Goal: Information Seeking & Learning: Learn about a topic

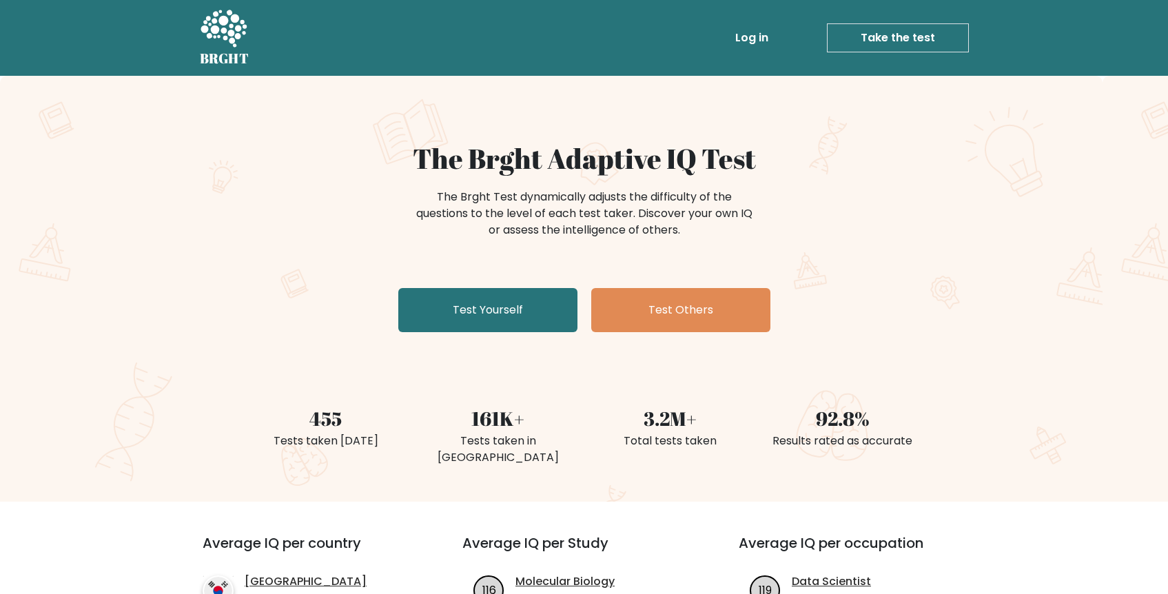
click at [759, 37] on link "Log in" at bounding box center [752, 38] width 44 height 28
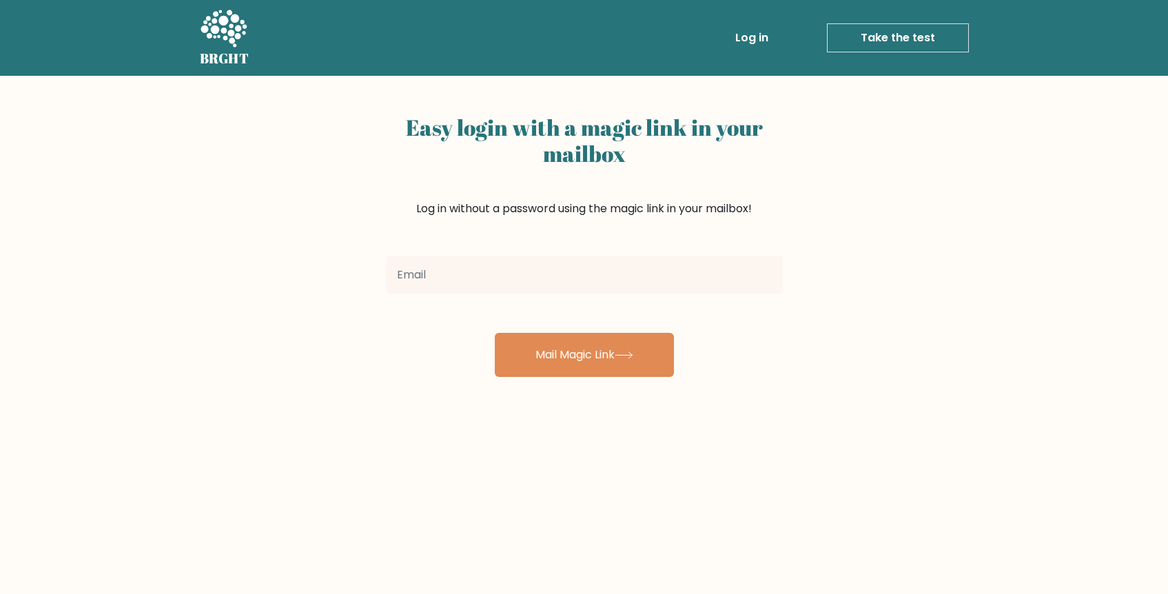
click at [488, 278] on input "email" at bounding box center [584, 275] width 397 height 39
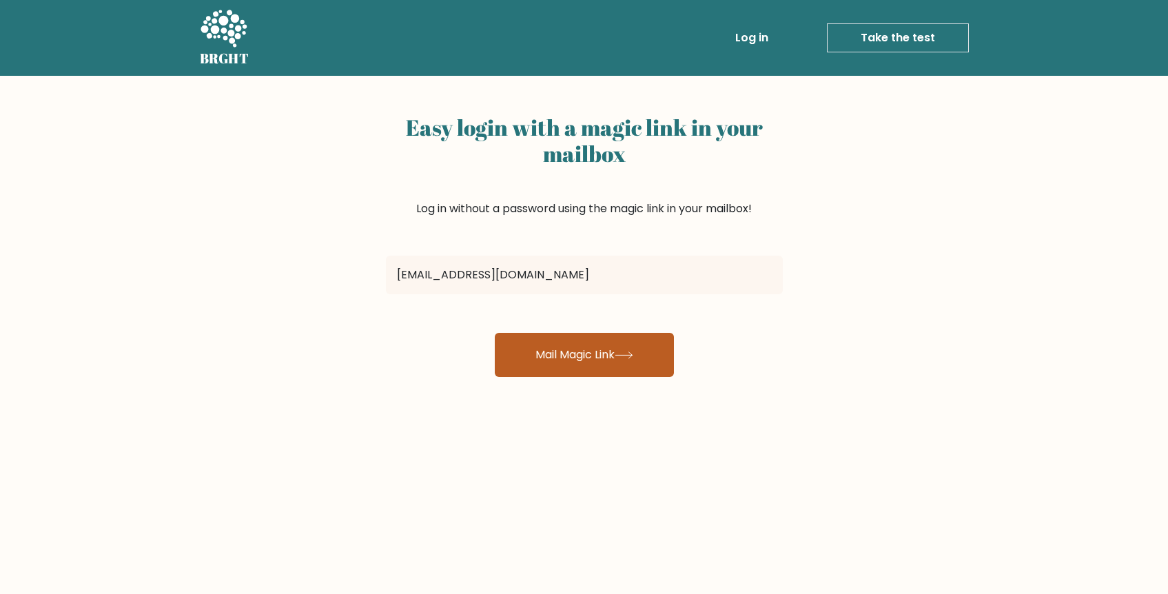
type input "[EMAIL_ADDRESS][DOMAIN_NAME]"
click at [541, 348] on button "Mail Magic Link" at bounding box center [584, 355] width 179 height 44
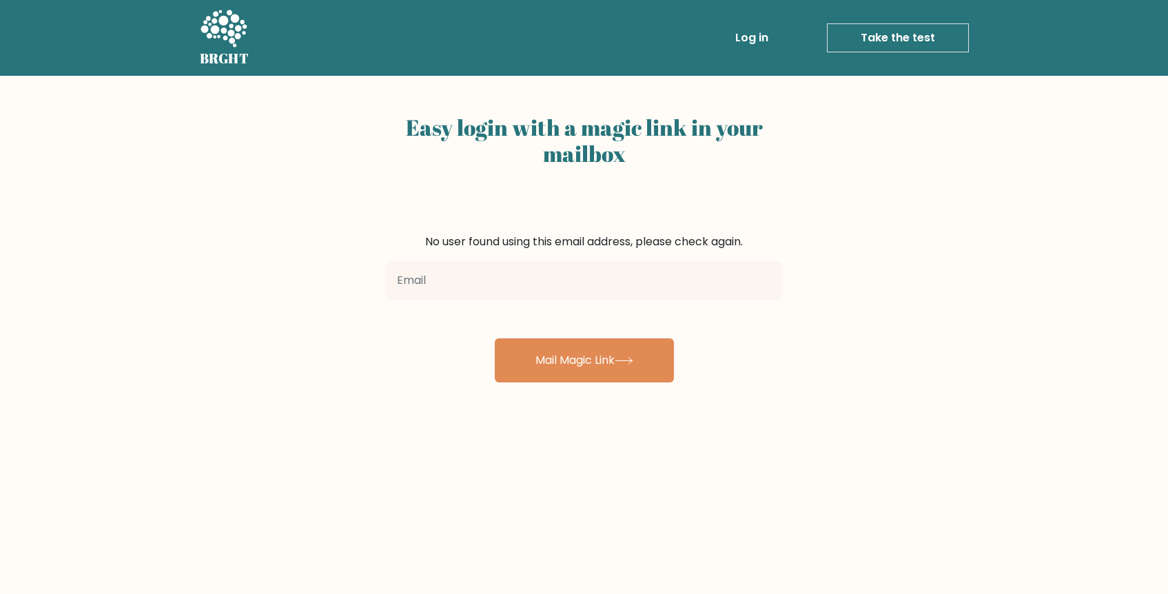
click at [540, 292] on input "email" at bounding box center [584, 280] width 397 height 39
type input "ariza"
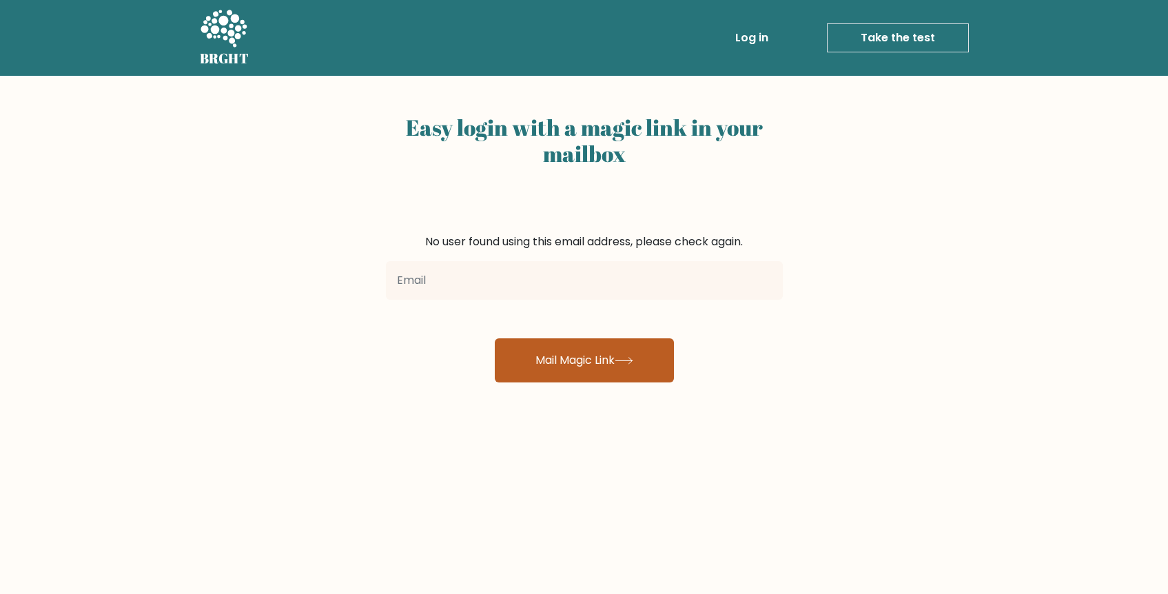
click at [608, 356] on button "Mail Magic Link" at bounding box center [584, 360] width 179 height 44
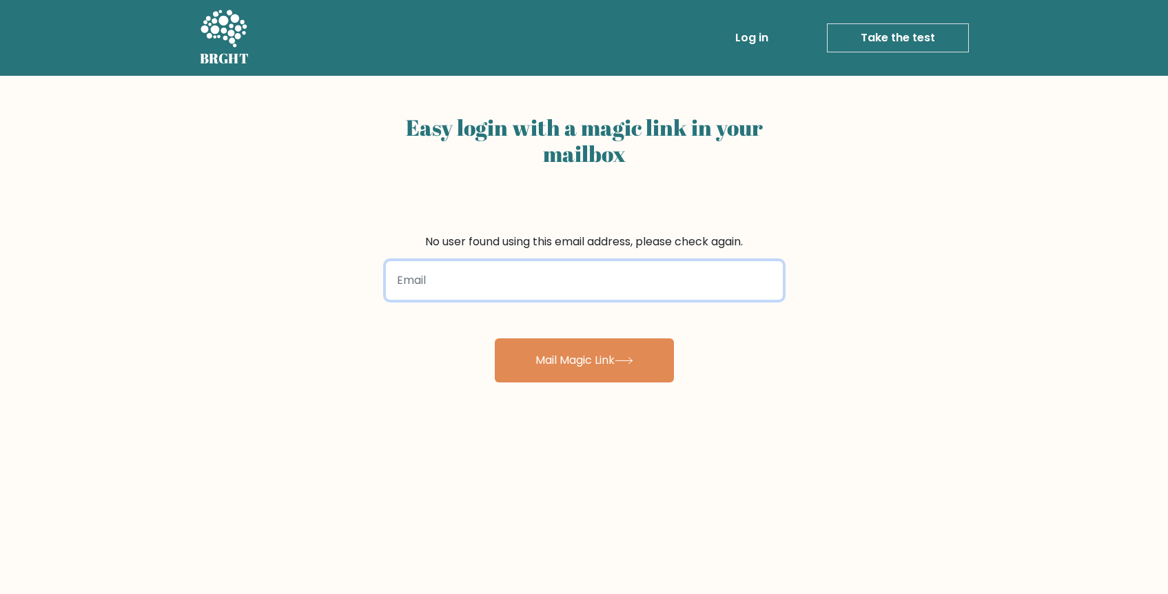
click at [580, 271] on input "email" at bounding box center [584, 280] width 397 height 39
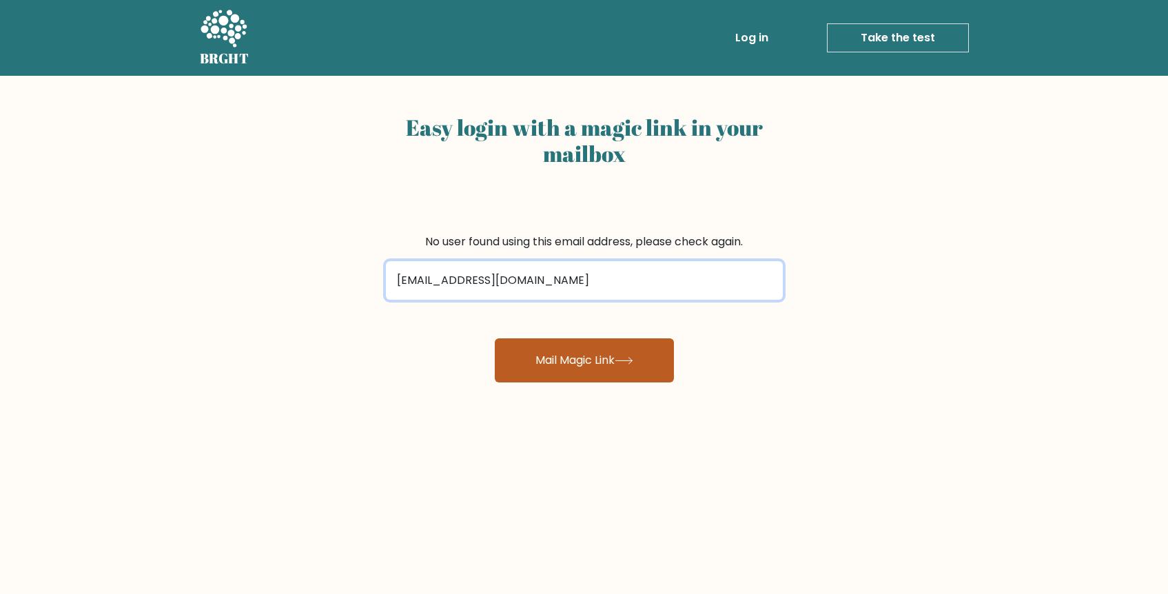
type input "arizalsandi@gmail.com"
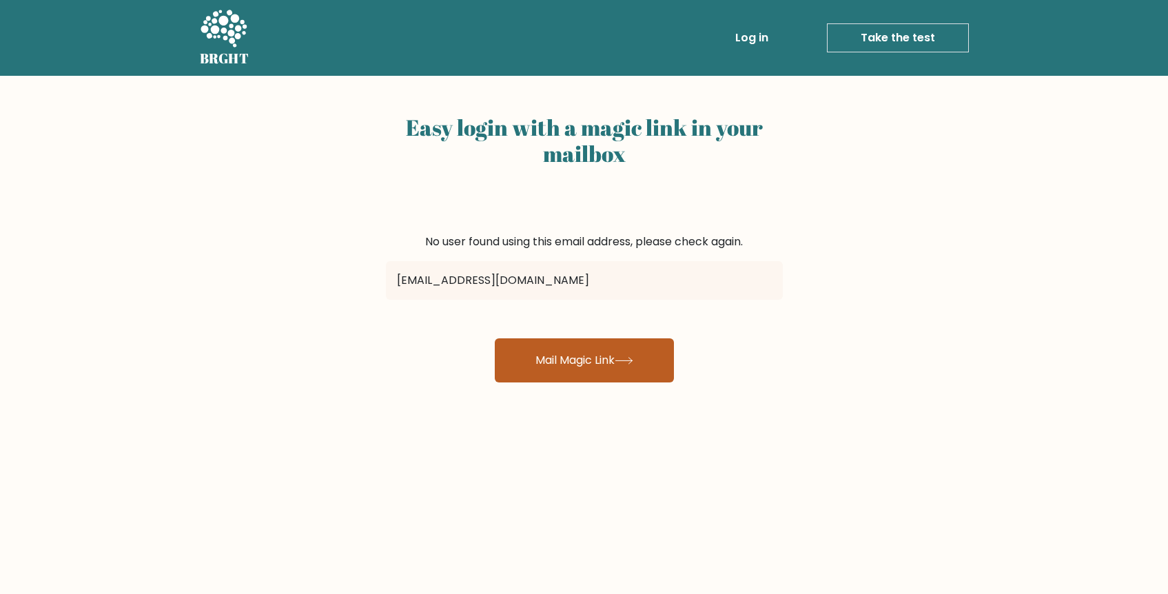
click at [570, 374] on button "Mail Magic Link" at bounding box center [584, 360] width 179 height 44
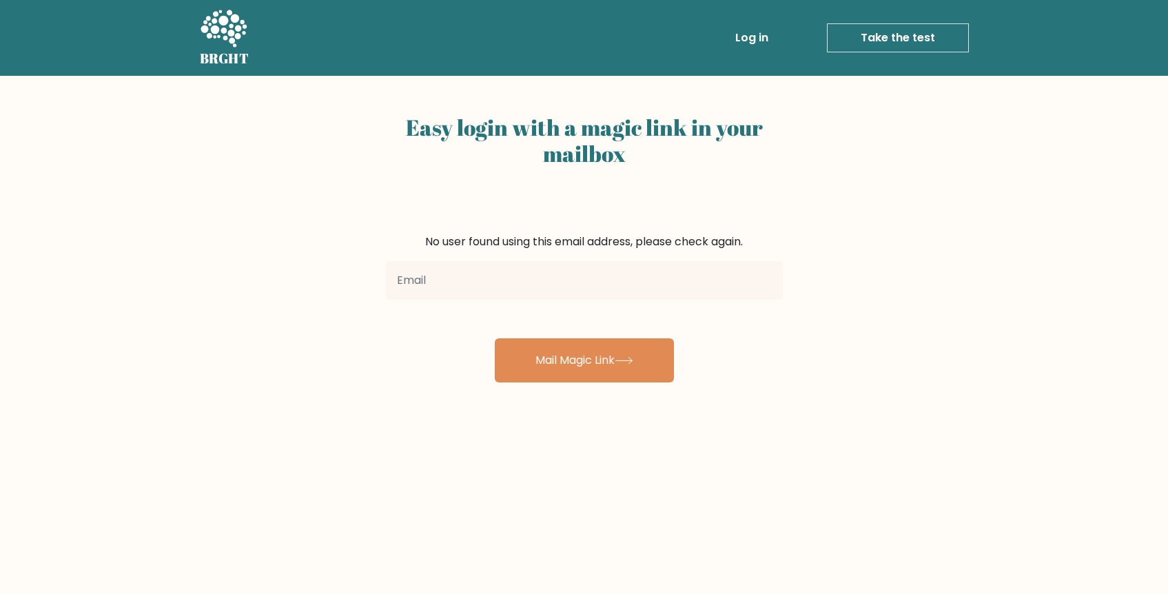
click at [240, 39] on icon at bounding box center [224, 29] width 48 height 41
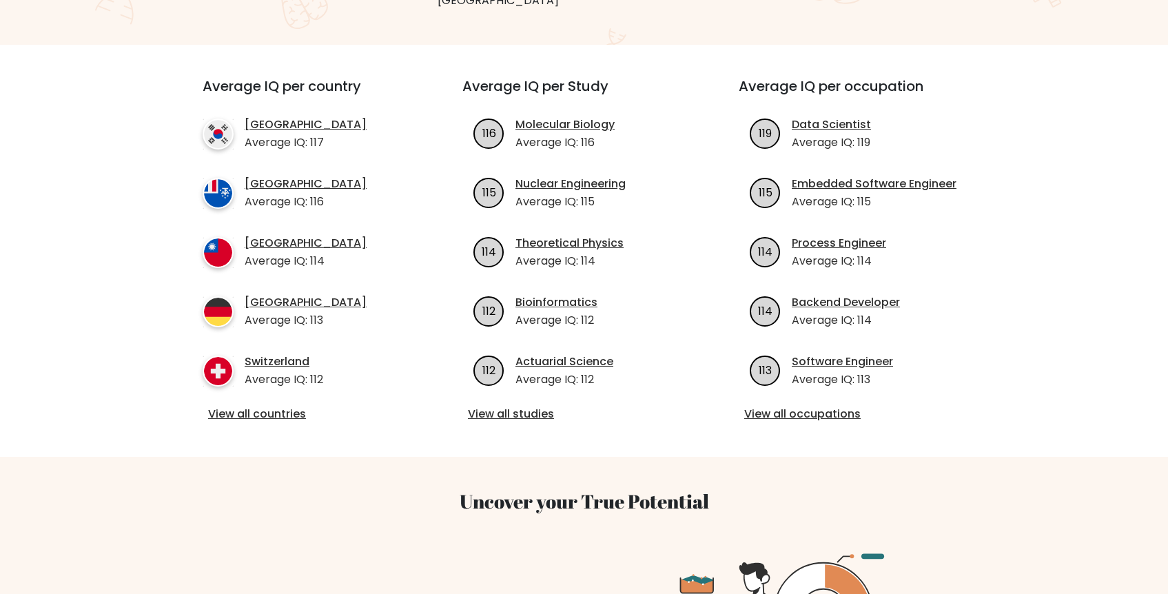
scroll to position [456, 0]
click at [272, 407] on link "View all countries" at bounding box center [307, 415] width 199 height 17
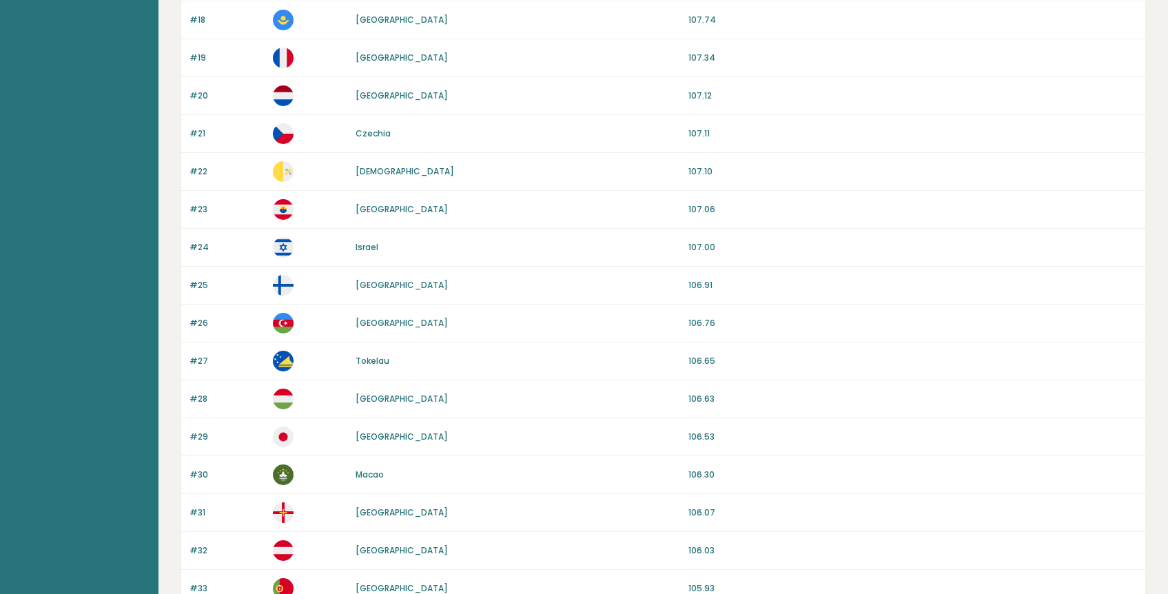
scroll to position [1196, 0]
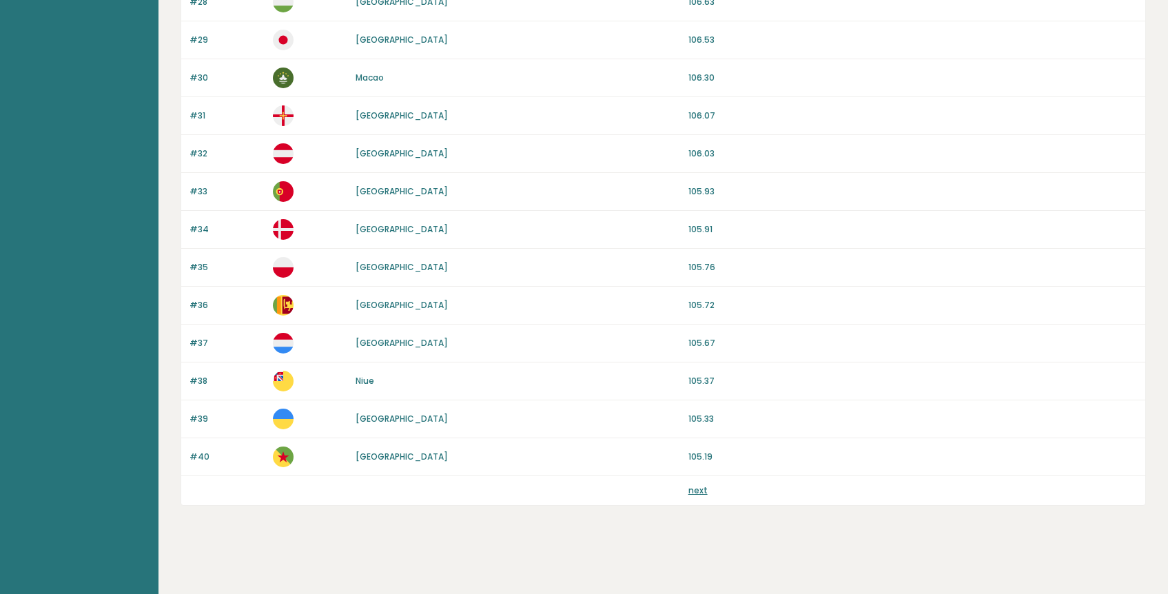
click at [696, 492] on link "next" at bounding box center [698, 491] width 19 height 12
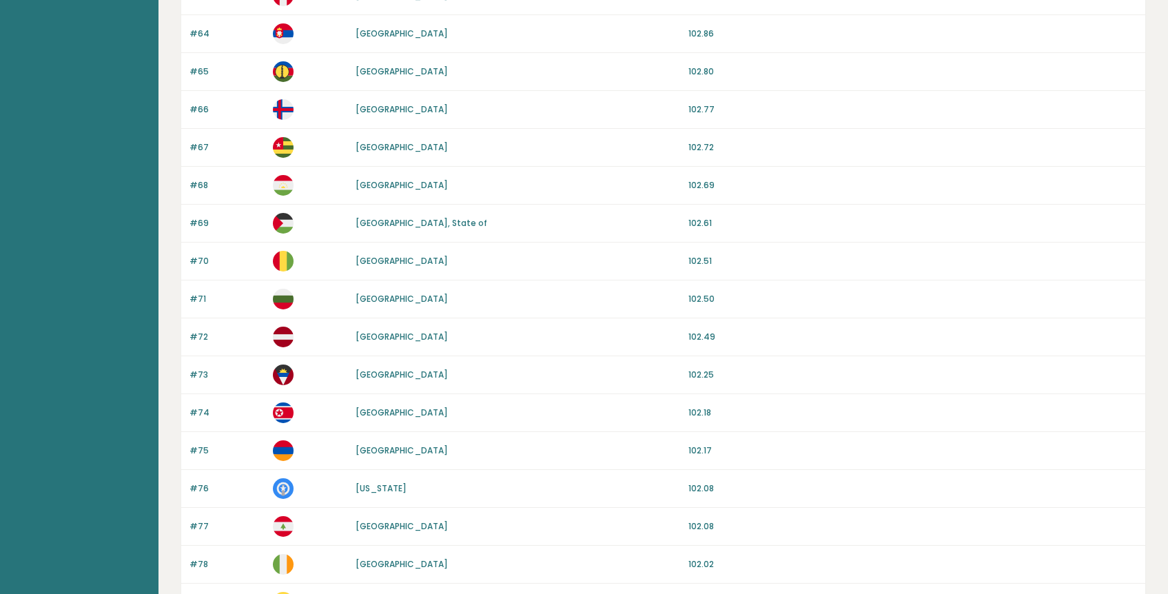
scroll to position [1196, 0]
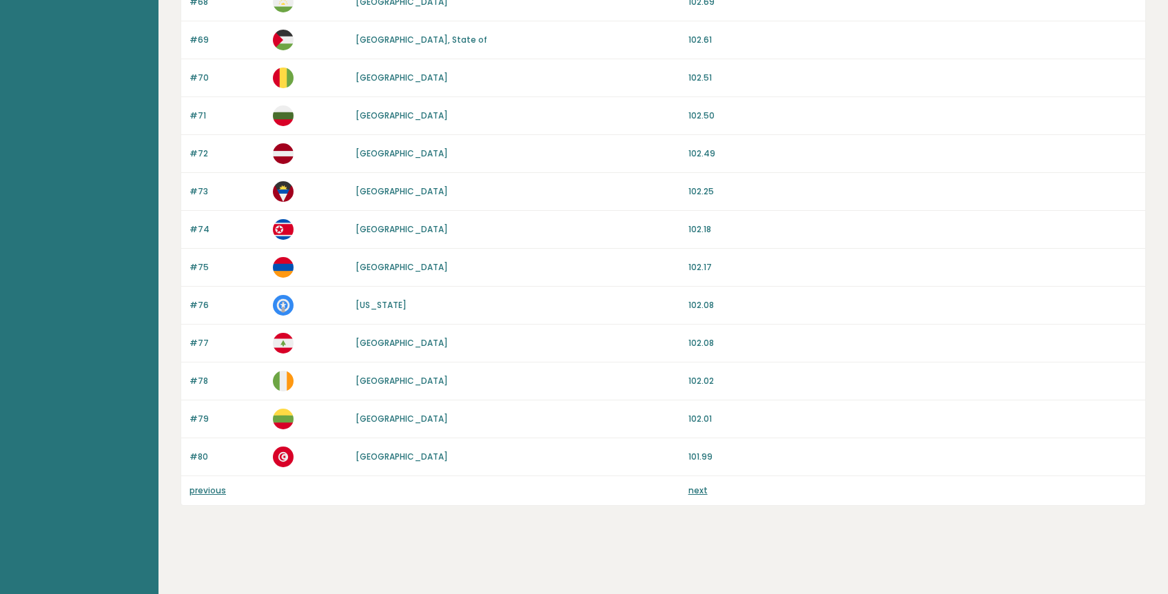
click at [699, 491] on link "next" at bounding box center [698, 491] width 19 height 12
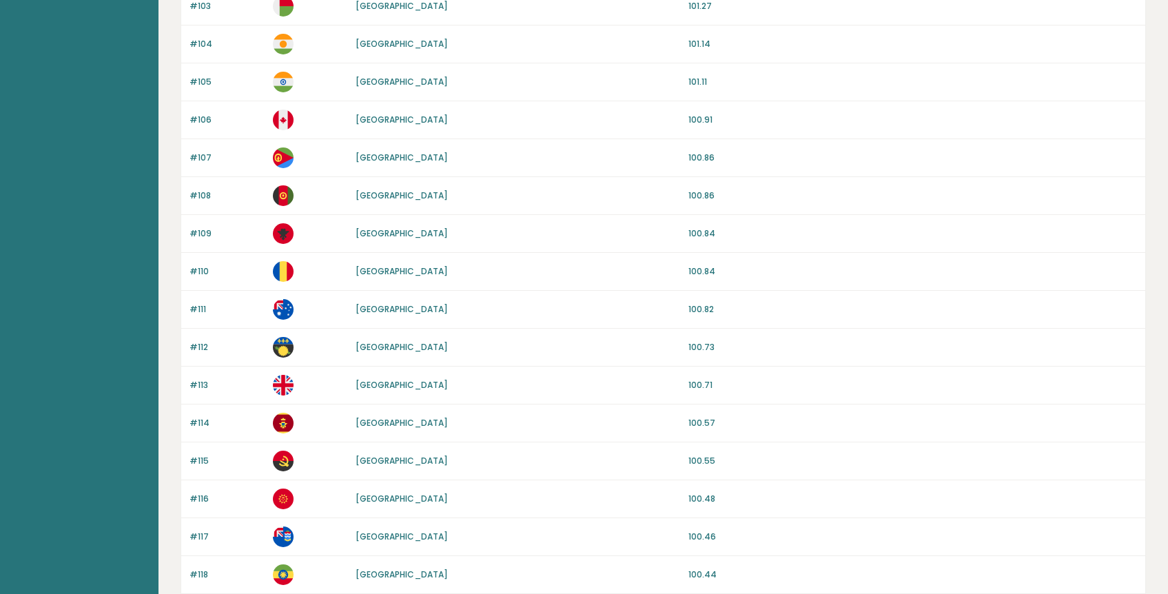
scroll to position [1196, 0]
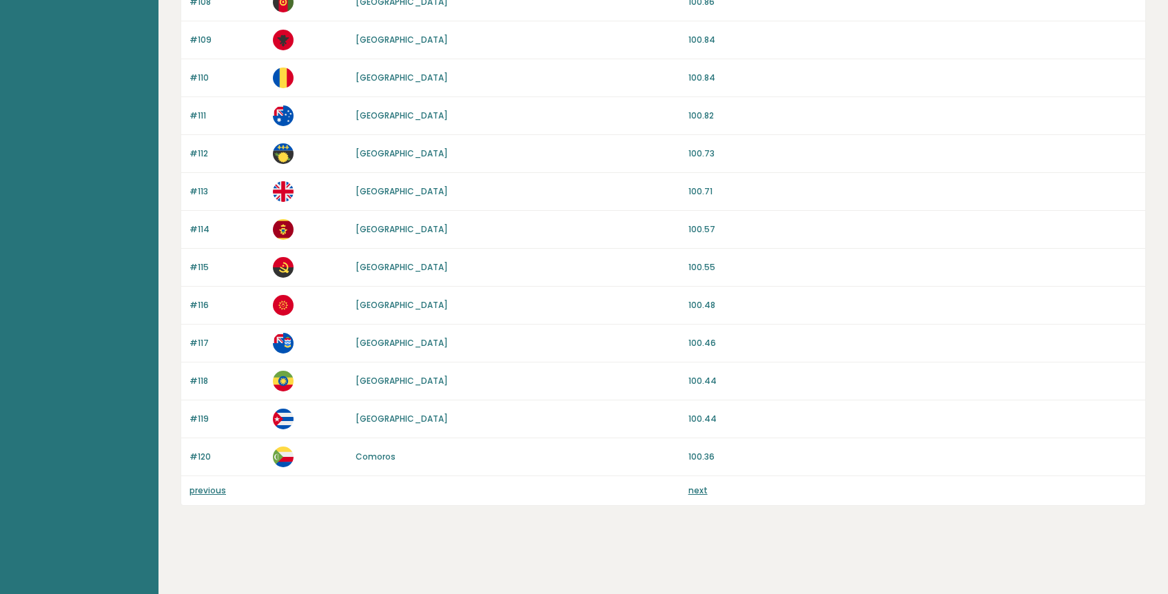
click at [693, 492] on link "next" at bounding box center [698, 491] width 19 height 12
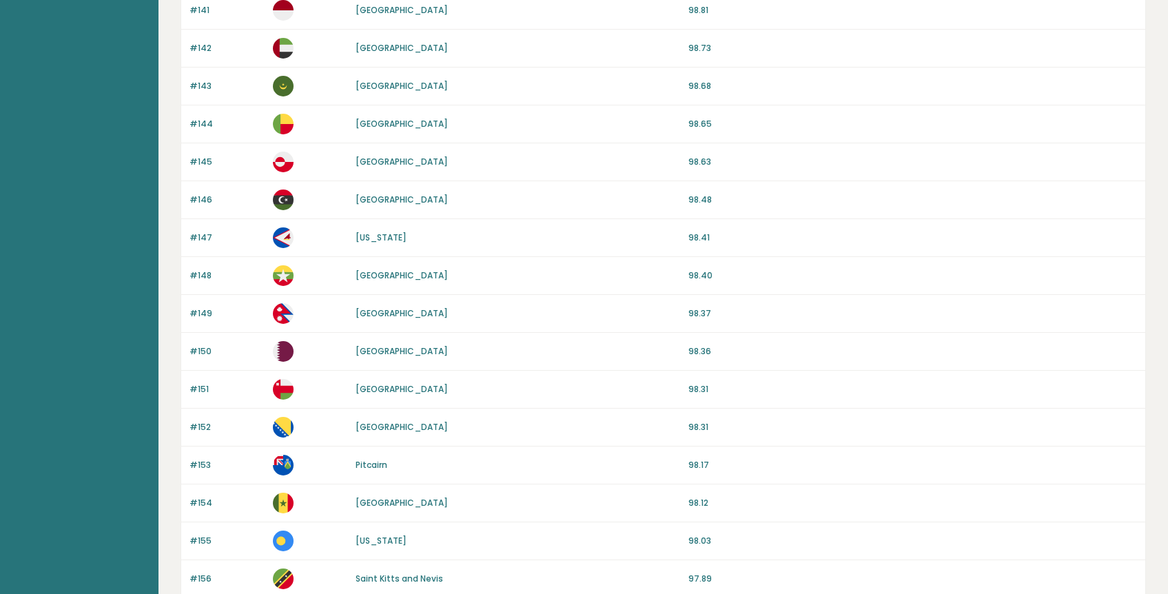
scroll to position [1196, 0]
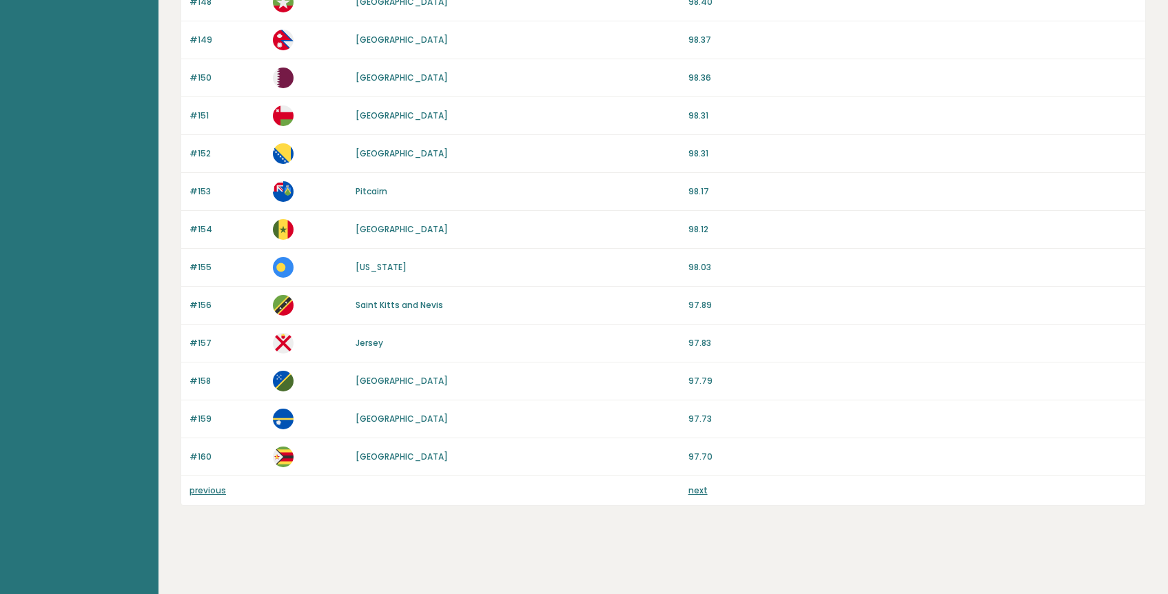
click at [691, 487] on link "next" at bounding box center [698, 491] width 19 height 12
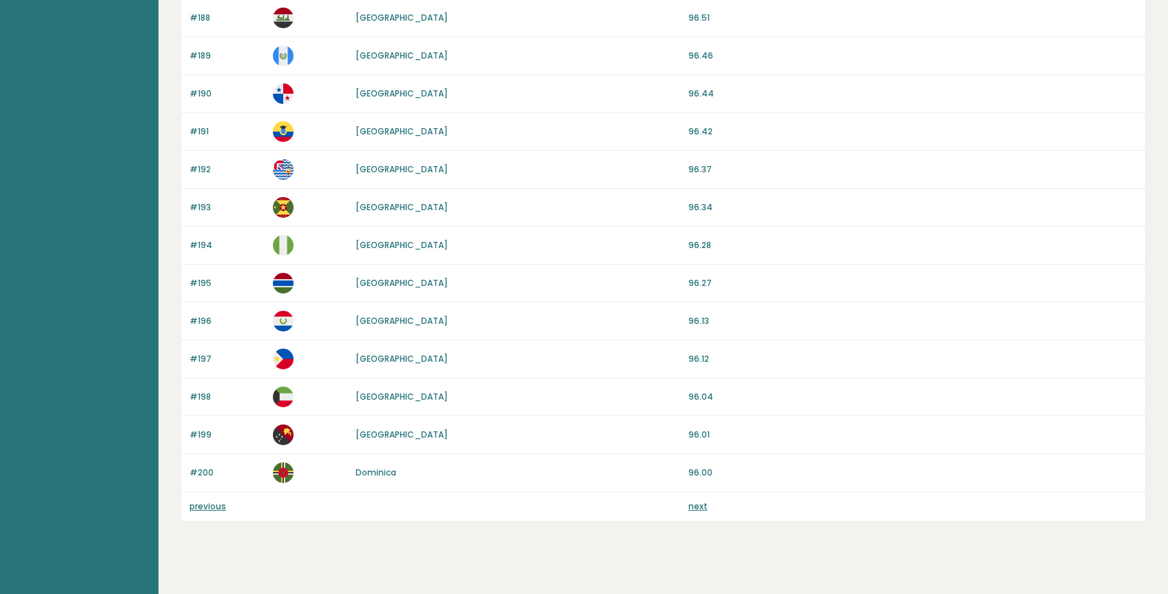
scroll to position [1196, 0]
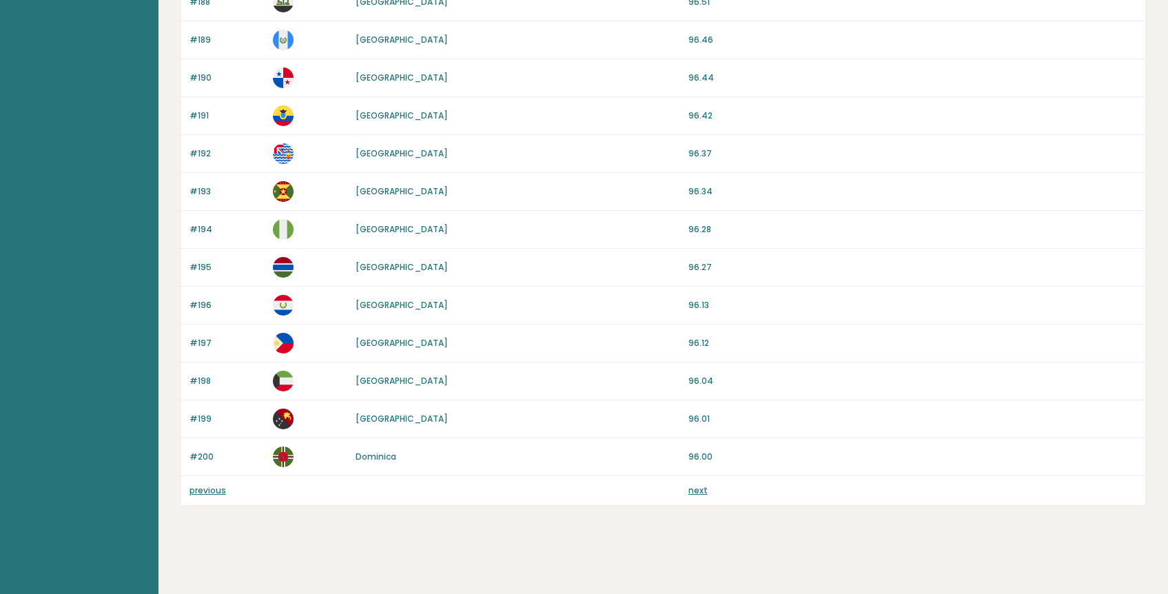
click at [693, 495] on link "next" at bounding box center [698, 491] width 19 height 12
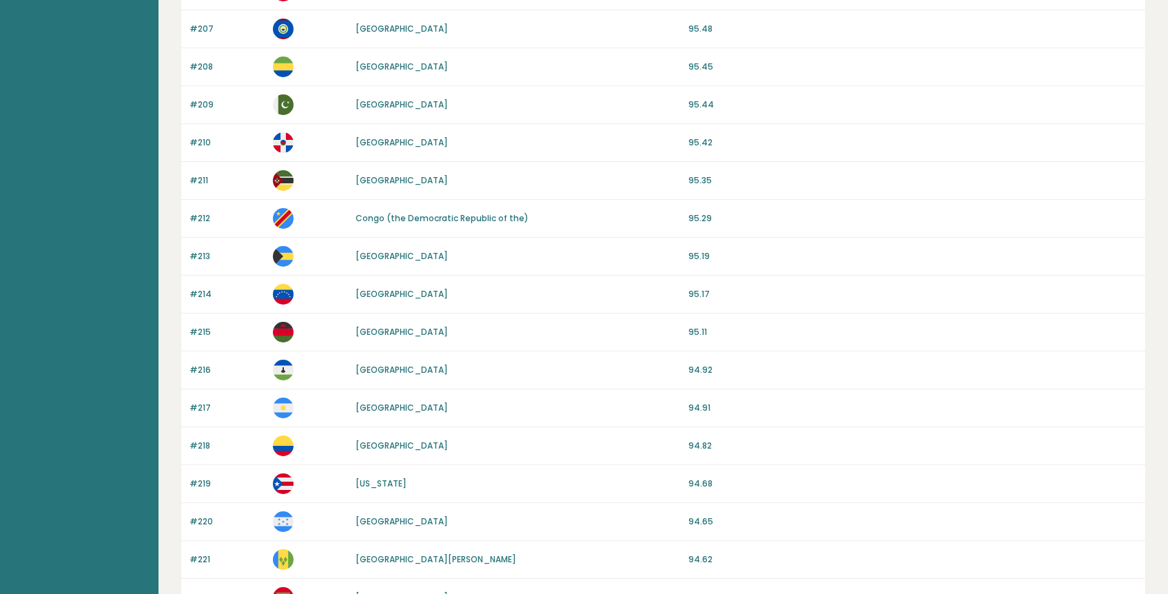
scroll to position [969, 0]
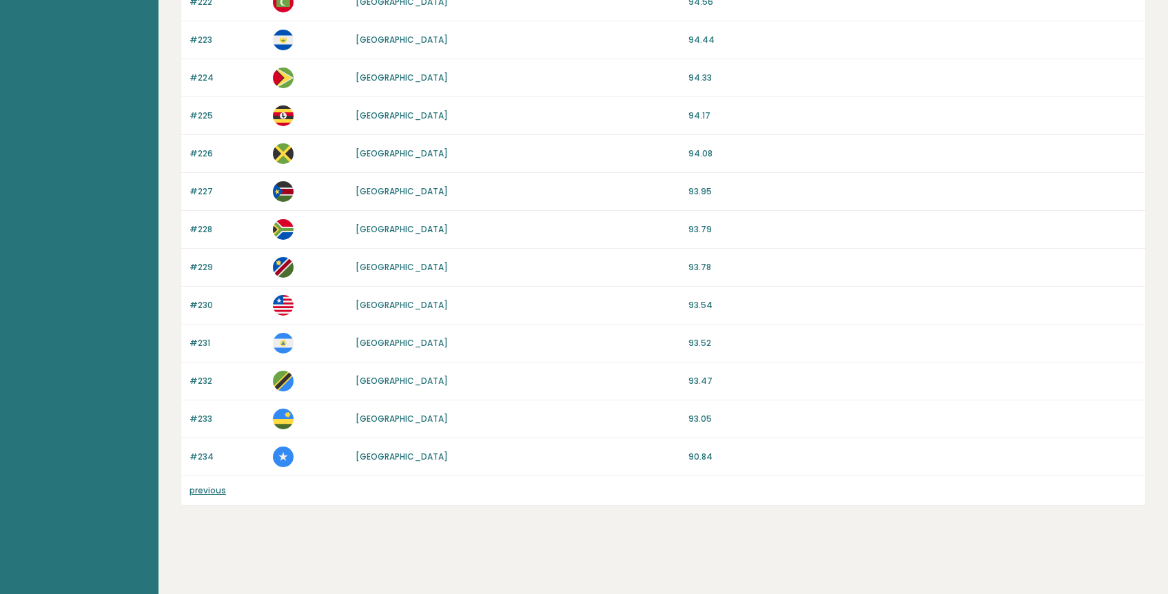
click at [201, 493] on link "previous" at bounding box center [208, 491] width 37 height 12
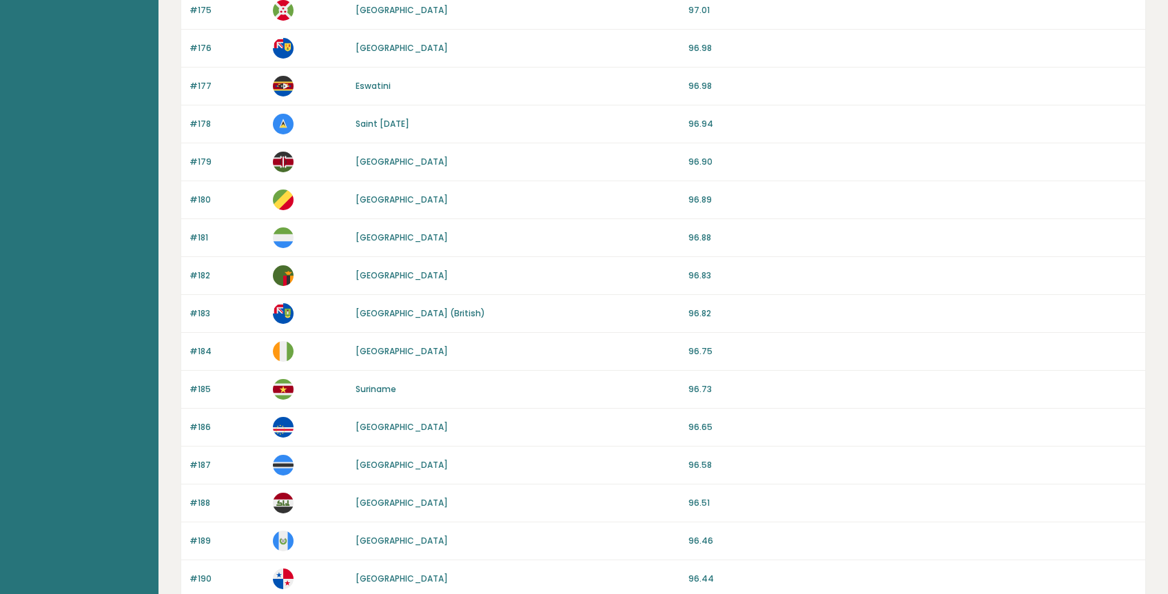
scroll to position [1196, 0]
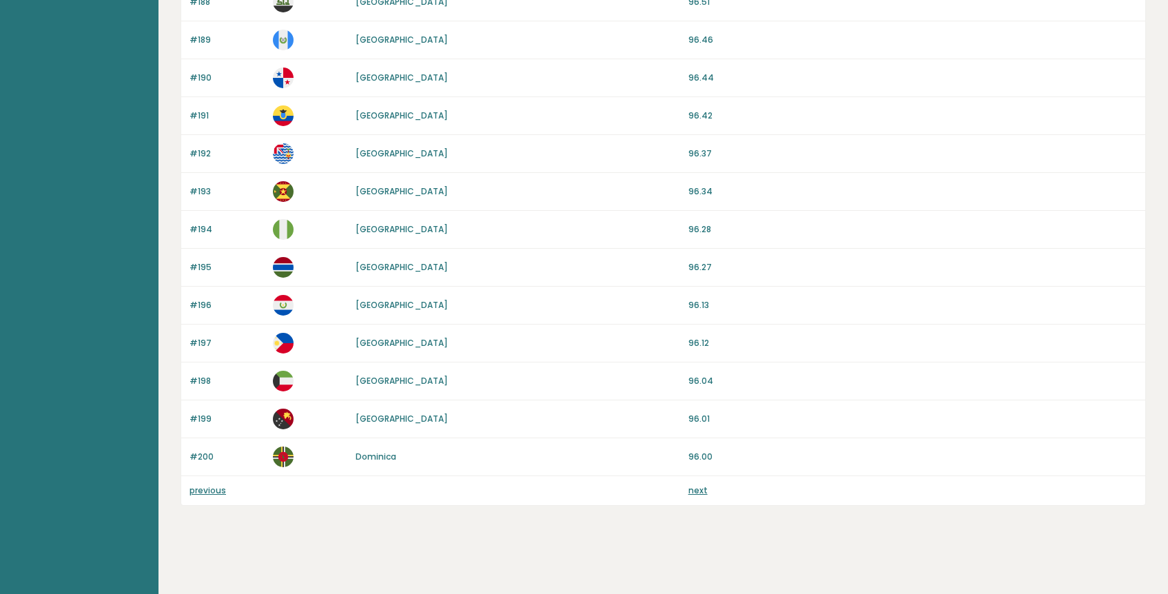
click at [206, 485] on link "previous" at bounding box center [208, 491] width 37 height 12
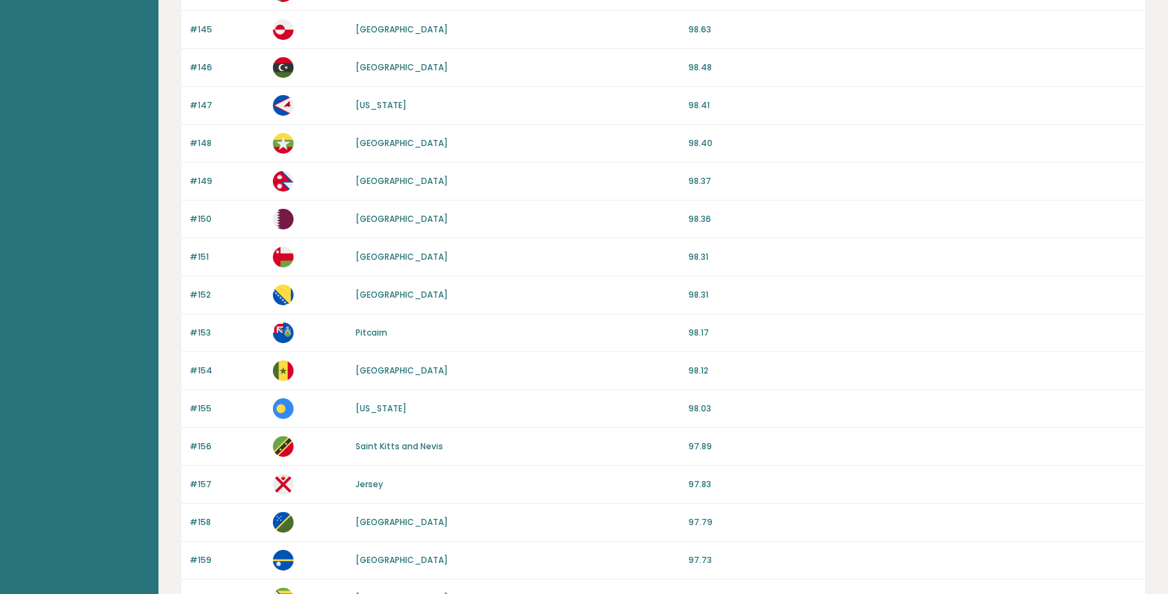
scroll to position [1196, 0]
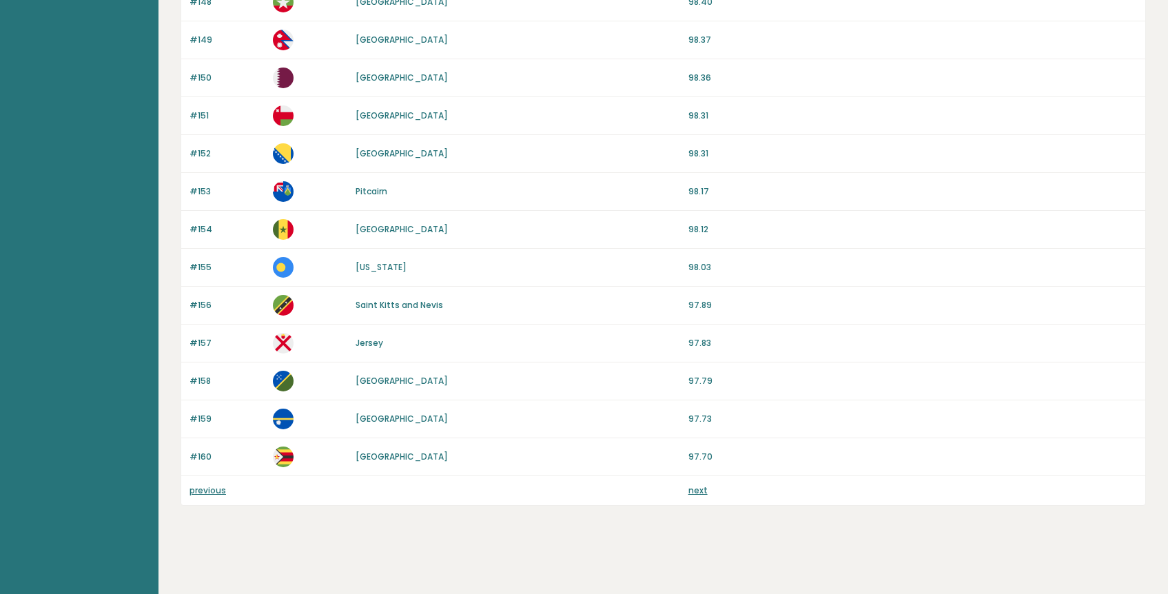
click at [204, 492] on link "previous" at bounding box center [208, 491] width 37 height 12
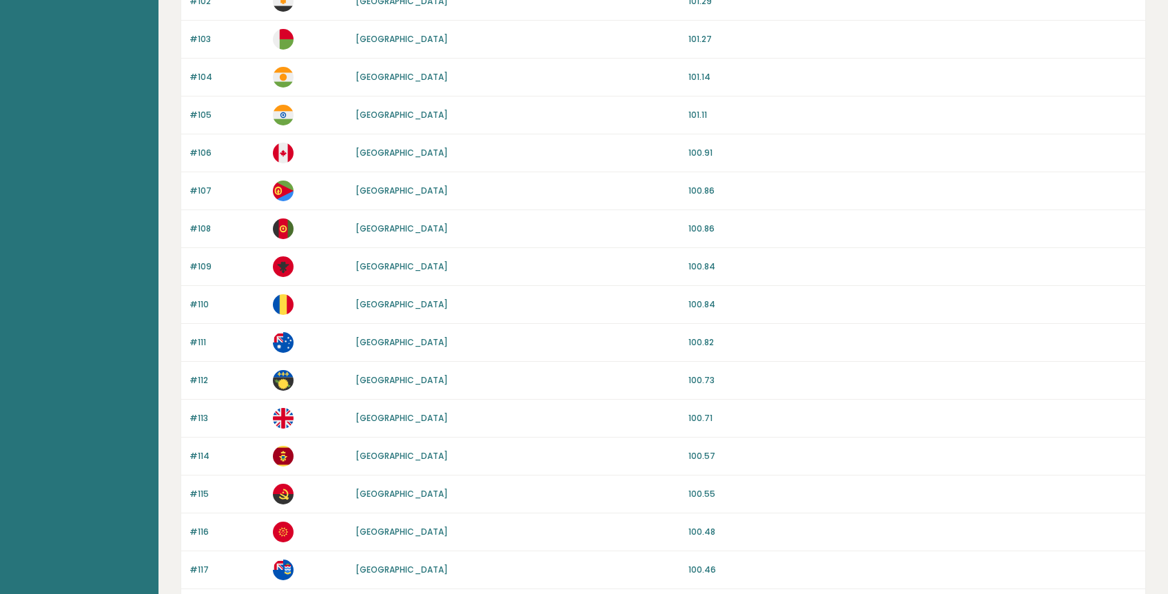
scroll to position [1196, 0]
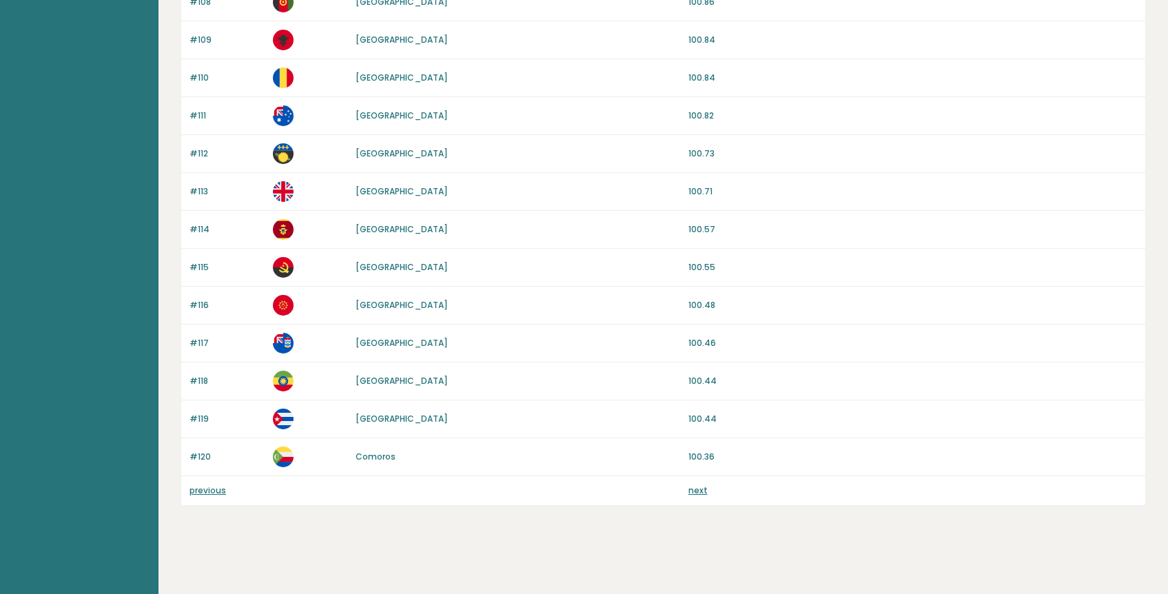
click at [201, 487] on link "previous" at bounding box center [208, 491] width 37 height 12
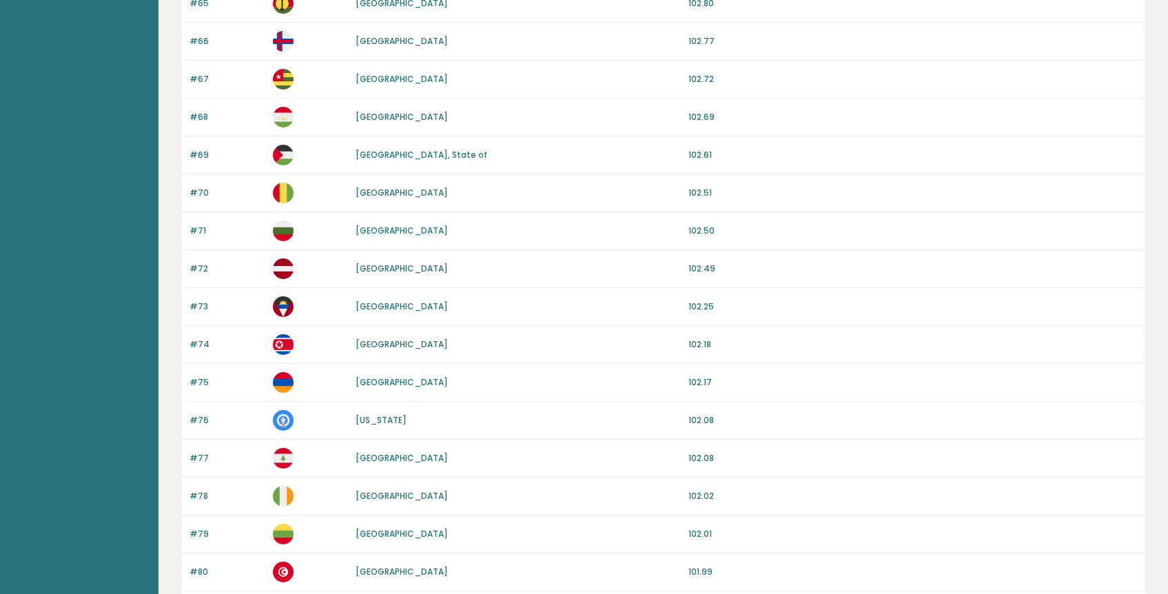
scroll to position [1196, 0]
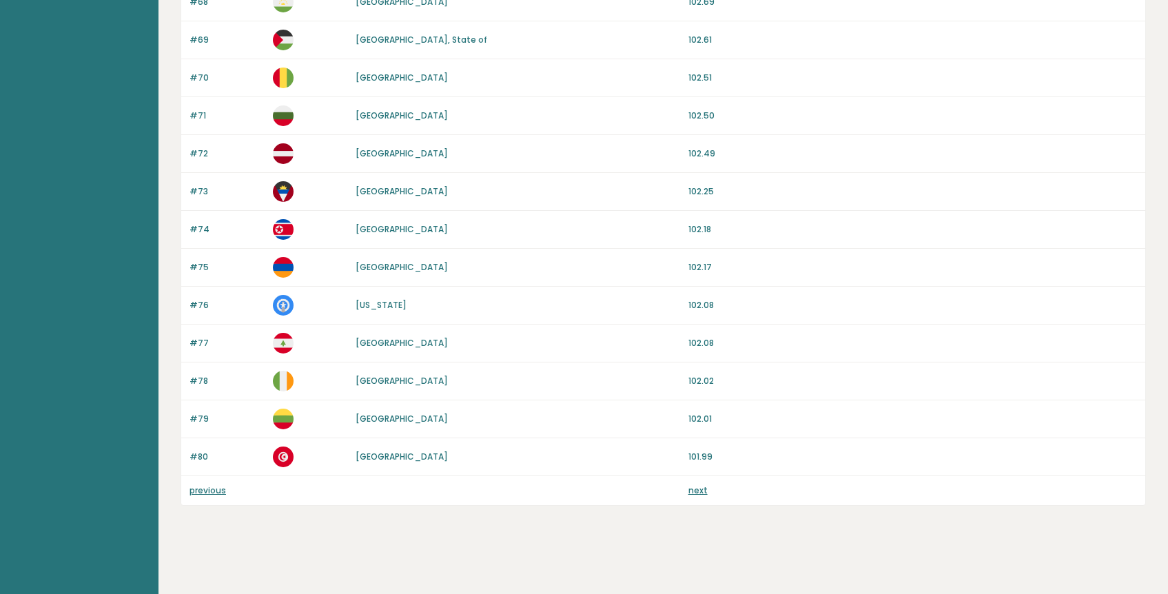
click at [203, 490] on link "previous" at bounding box center [208, 491] width 37 height 12
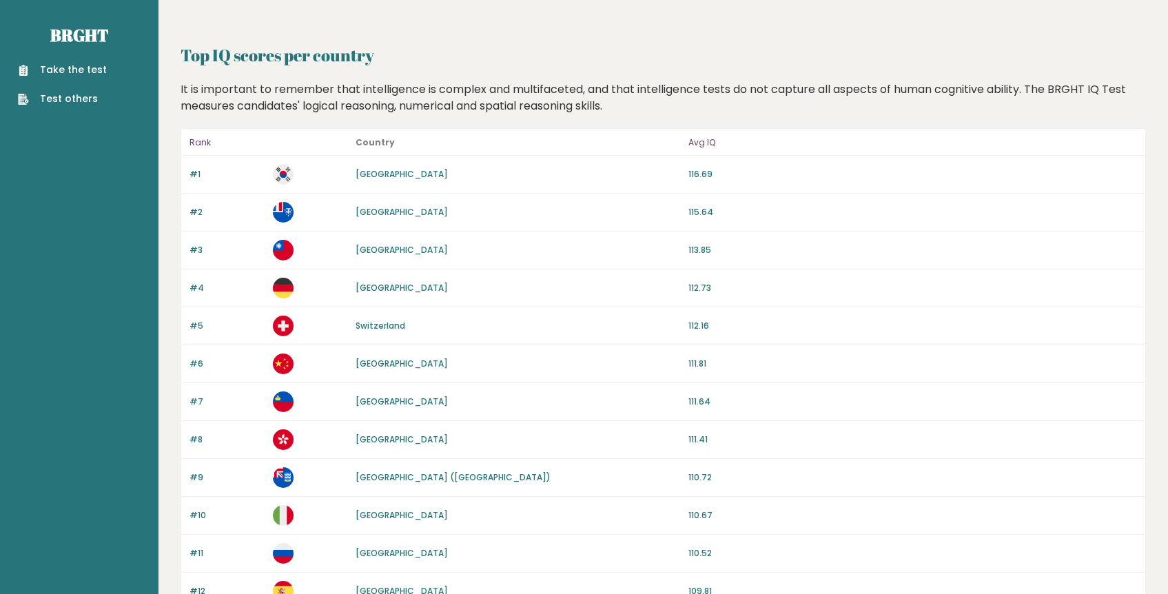
click at [75, 70] on link "Take the test" at bounding box center [62, 70] width 89 height 14
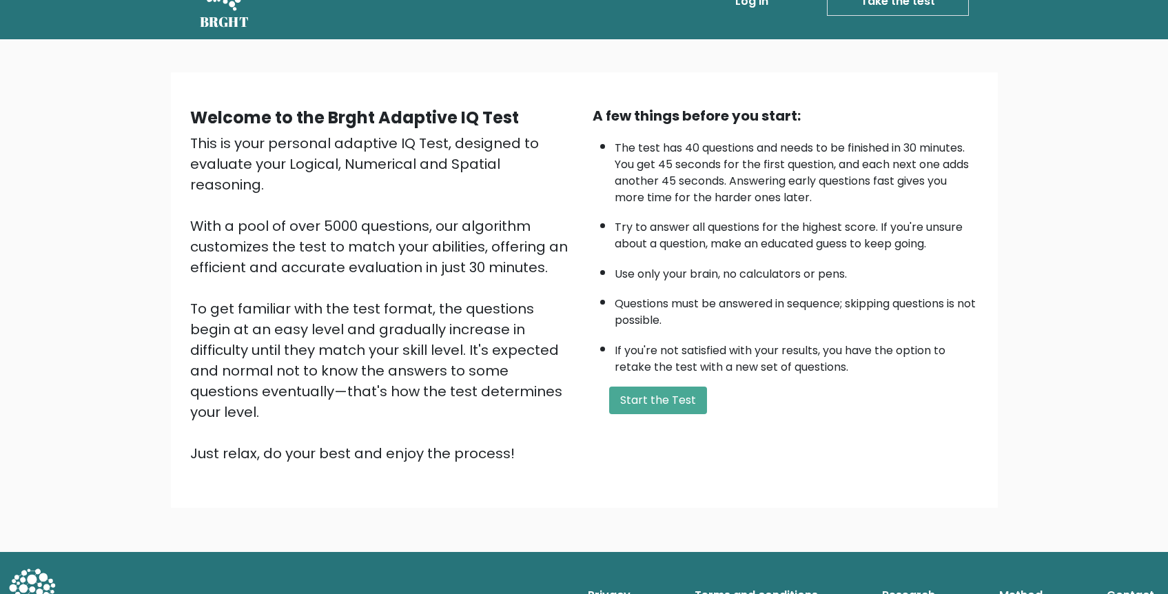
scroll to position [37, 0]
